Goal: Contribute content: Add original content to the website for others to see

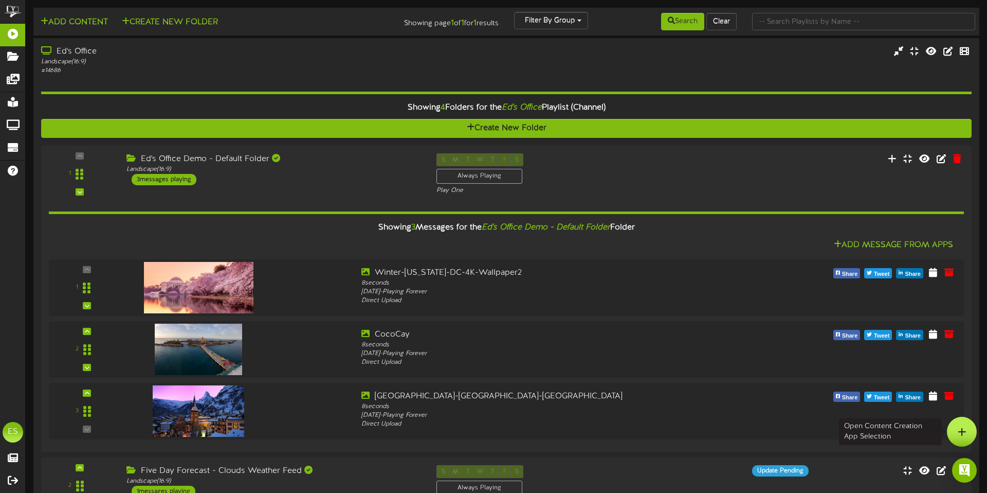
click at [715, 372] on icon at bounding box center [962, 431] width 9 height 9
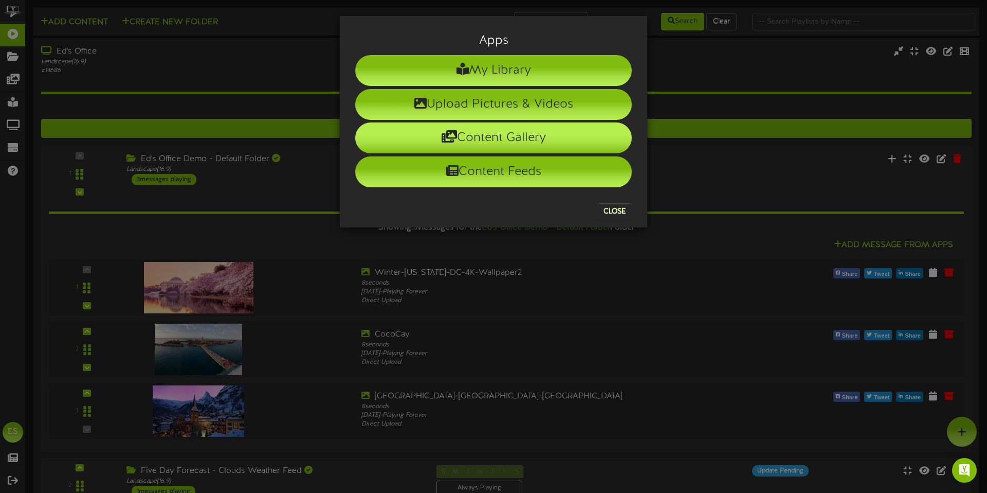
click at [511, 139] on li "Content Gallery" at bounding box center [493, 137] width 277 height 31
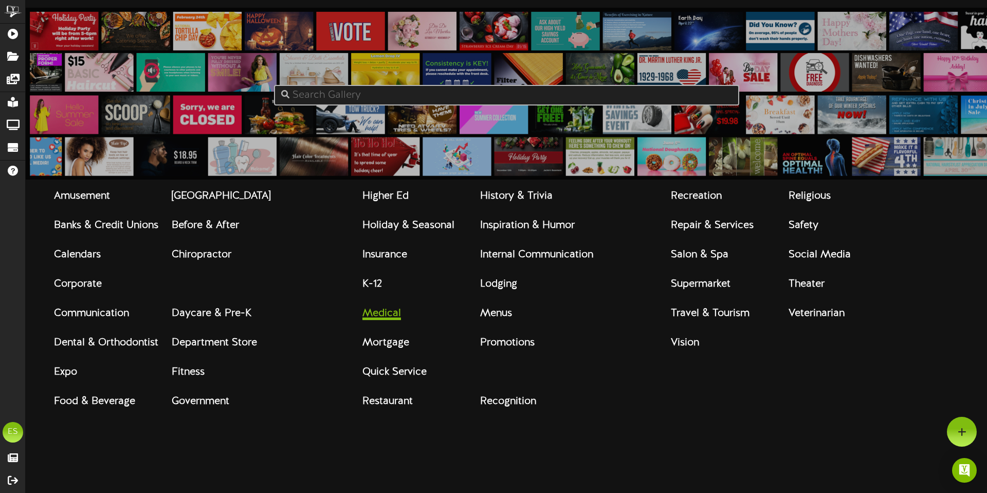
click at [392, 317] on strong "Medical" at bounding box center [382, 313] width 39 height 11
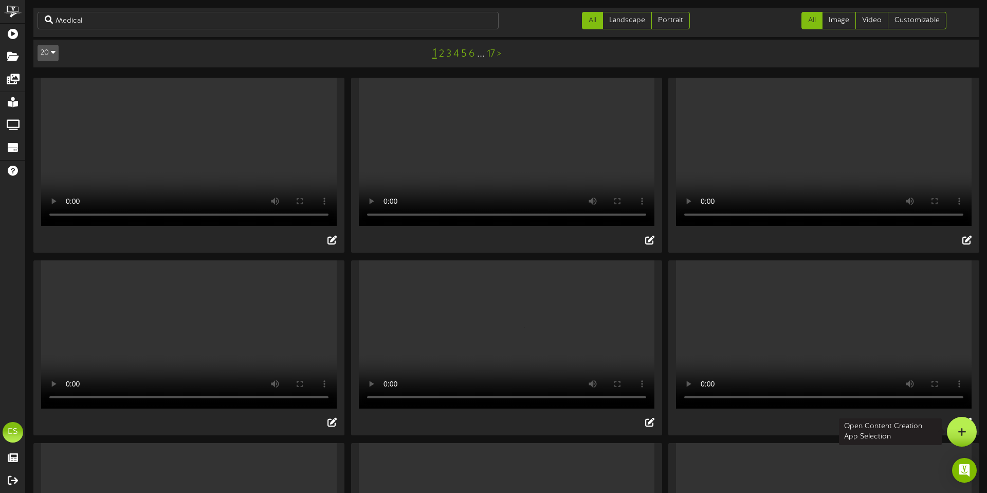
click at [715, 372] on div at bounding box center [962, 432] width 30 height 30
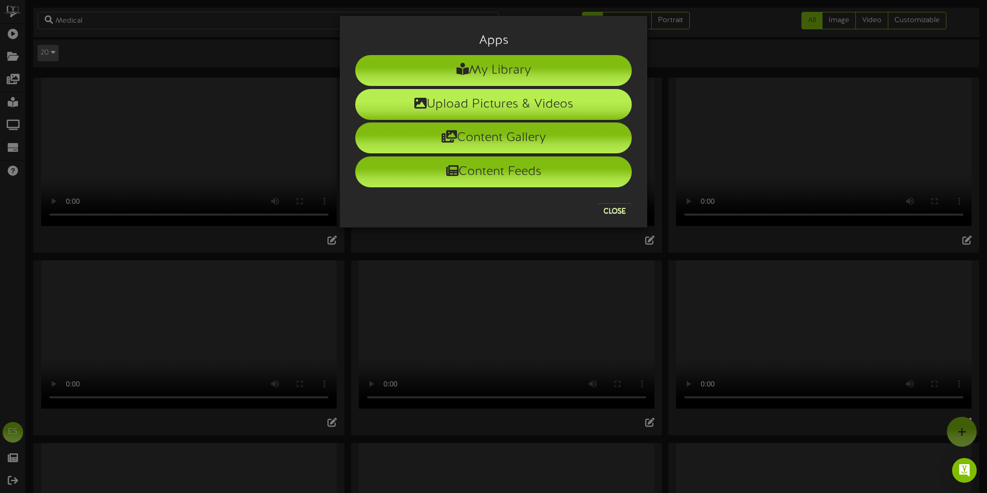
click at [517, 110] on li "Upload Pictures & Videos" at bounding box center [493, 104] width 277 height 31
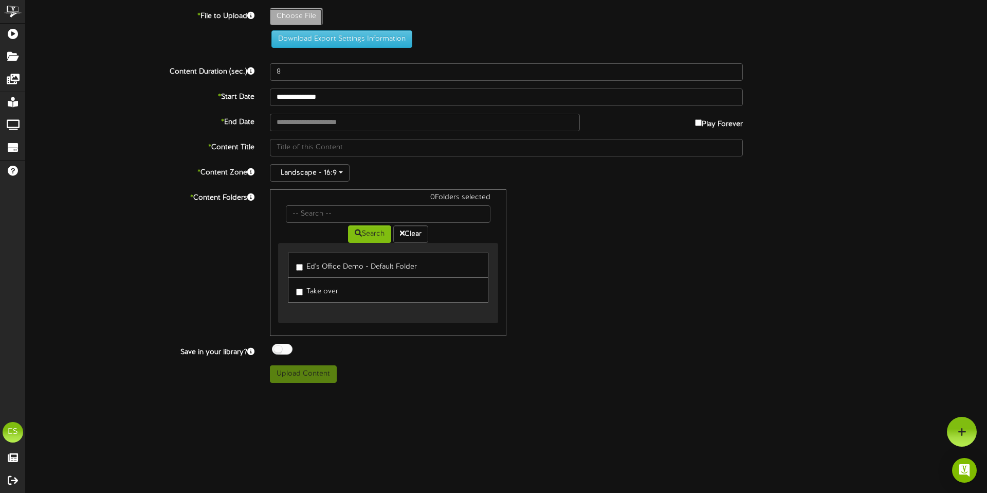
type input "**********"
type input "IMG_4636"
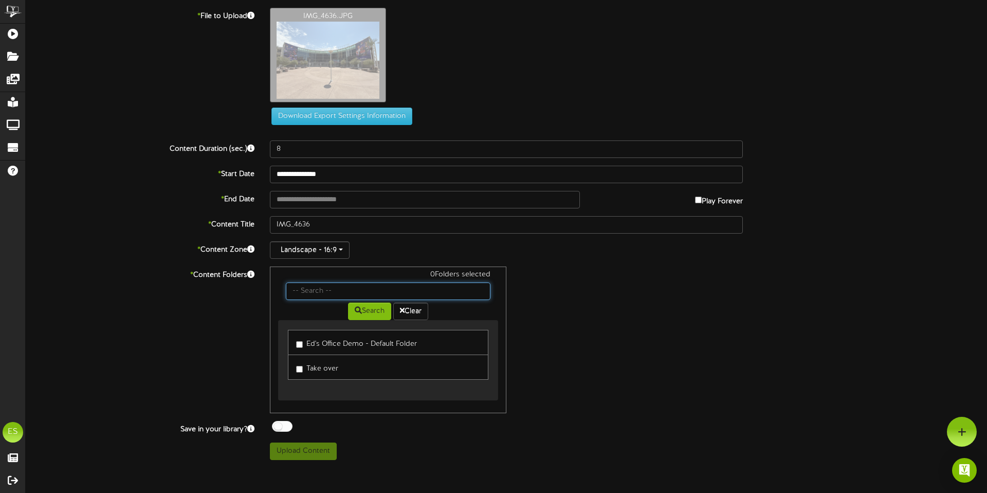
click at [322, 291] on input "text" at bounding box center [388, 290] width 205 height 17
click at [301, 350] on link "Ed's Office Demo - Default Folder" at bounding box center [388, 342] width 201 height 25
click at [300, 372] on button "Upload Content" at bounding box center [303, 450] width 67 height 17
type input "**********"
